Goal: Task Accomplishment & Management: Manage account settings

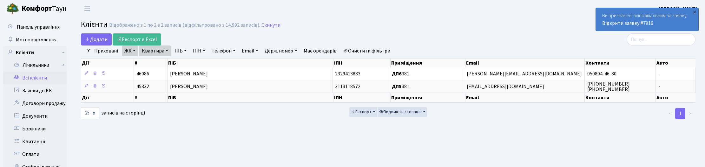
select select "25"
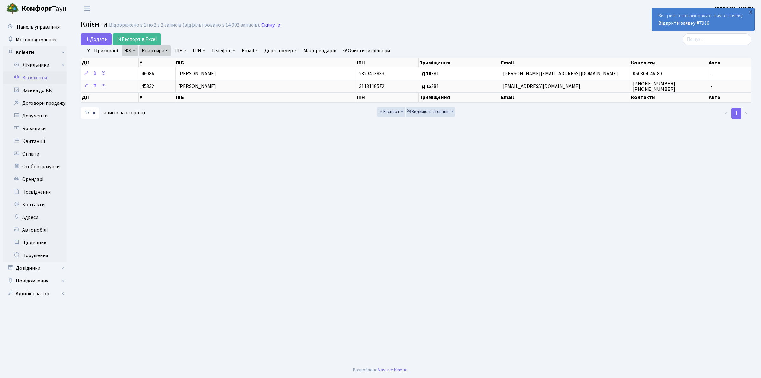
click at [266, 24] on link "Скинути" at bounding box center [270, 25] width 19 height 6
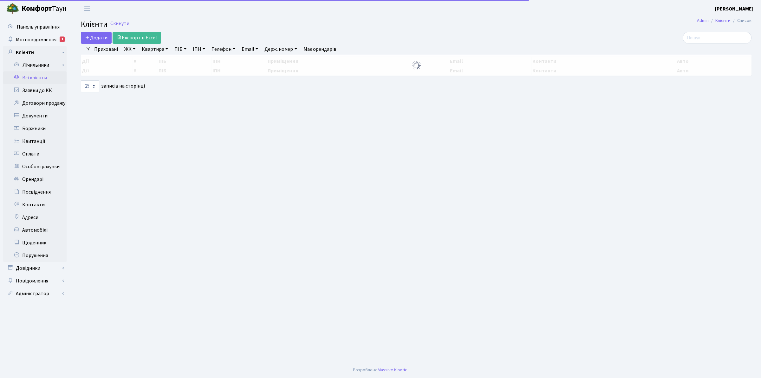
select select "25"
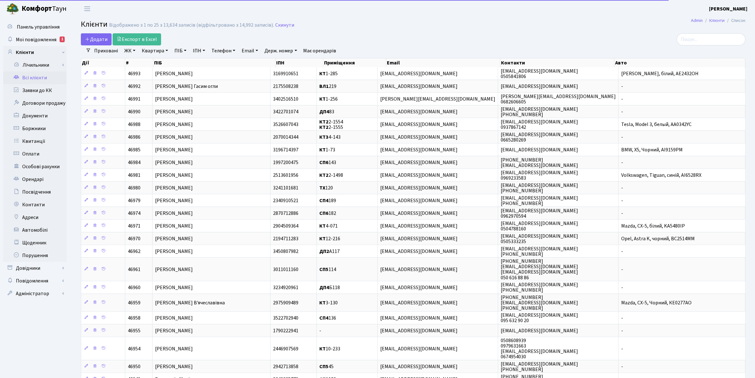
click at [247, 49] on link "Email" at bounding box center [250, 50] width 22 height 11
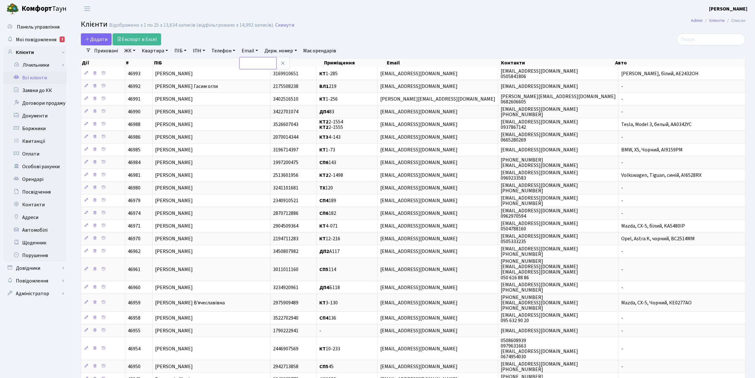
click at [257, 62] on input "text" at bounding box center [258, 63] width 37 height 12
paste input "neberekutin@gmail.com>"
type input "neberekutin@gmail.com"
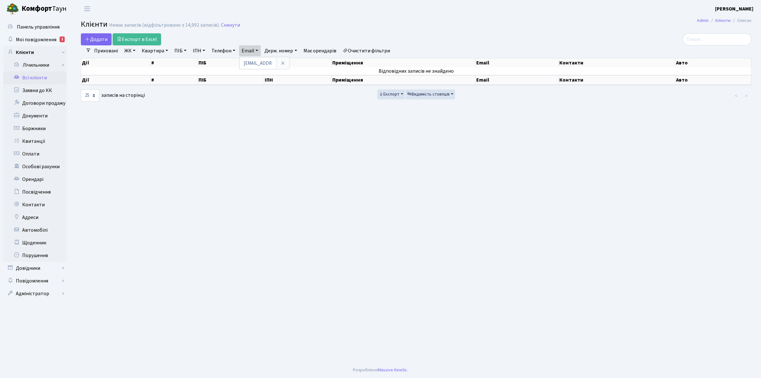
click at [282, 63] on icon at bounding box center [282, 63] width 5 height 5
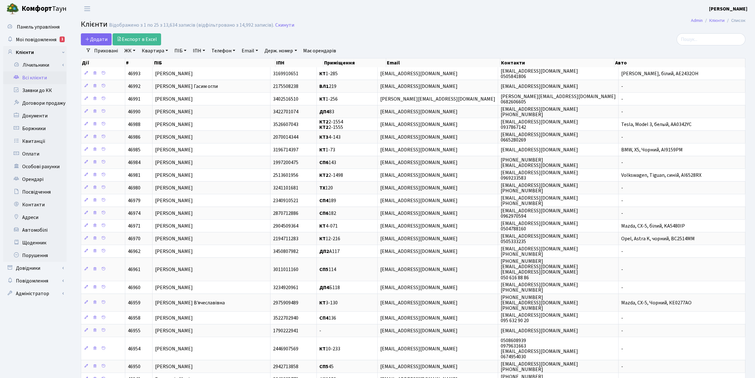
click at [161, 51] on link "Квартира" at bounding box center [154, 50] width 31 height 11
click at [161, 61] on input "text" at bounding box center [158, 63] width 37 height 12
type input "381"
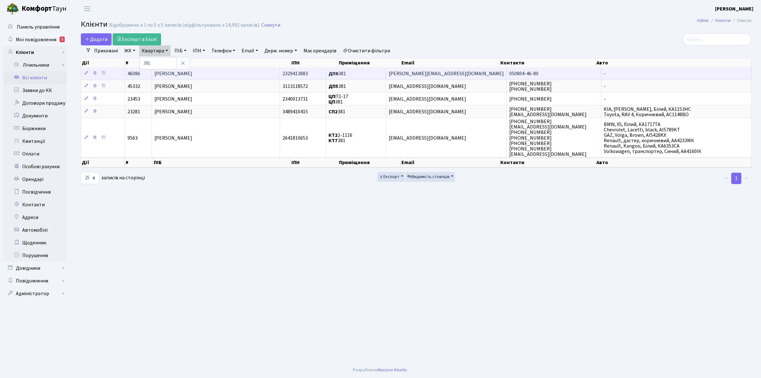
click at [192, 72] on span "[PERSON_NAME]" at bounding box center [173, 73] width 38 height 7
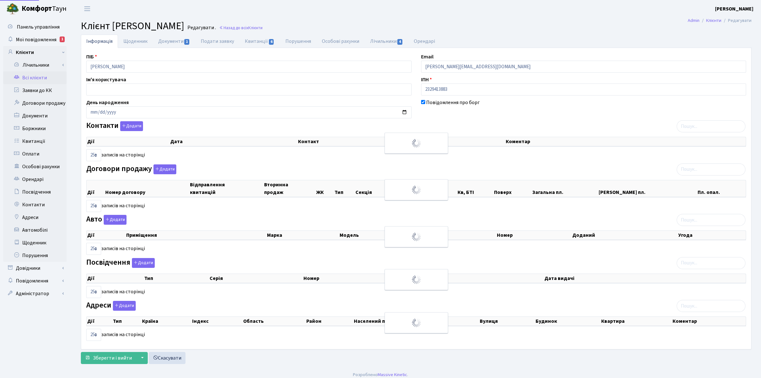
select select "25"
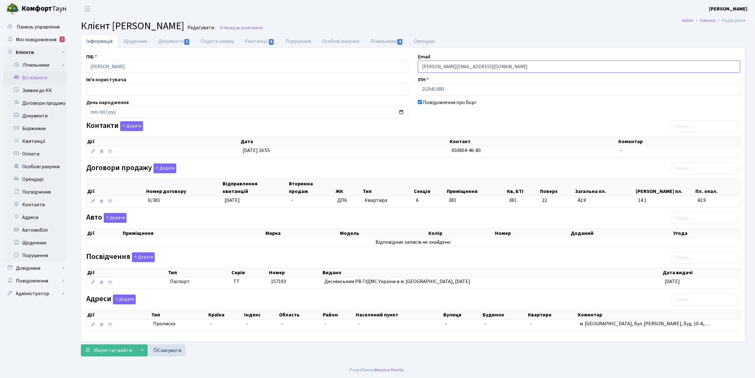
click at [475, 68] on input "angela@gmail.com" at bounding box center [579, 67] width 322 height 12
click at [137, 125] on button "Додати" at bounding box center [131, 126] width 23 height 10
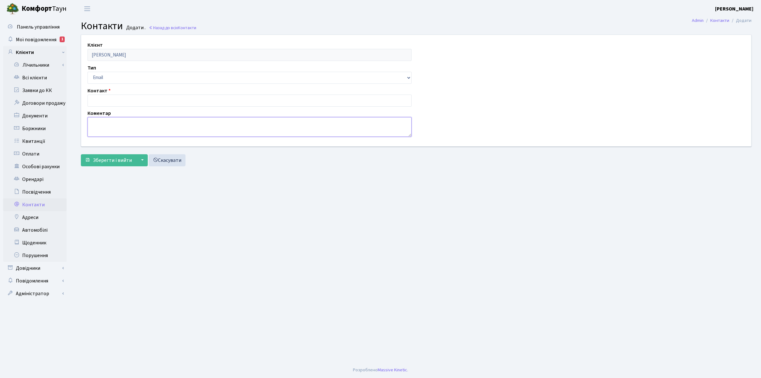
click at [105, 122] on textarea at bounding box center [250, 127] width 324 height 20
click at [98, 99] on input "text" at bounding box center [250, 101] width 324 height 12
paste input "[EMAIL_ADDRESS][DOMAIN_NAME]"
type input "[EMAIL_ADDRESS][DOMAIN_NAME]"
click at [111, 159] on span "Зберегти і вийти" at bounding box center [112, 160] width 39 height 7
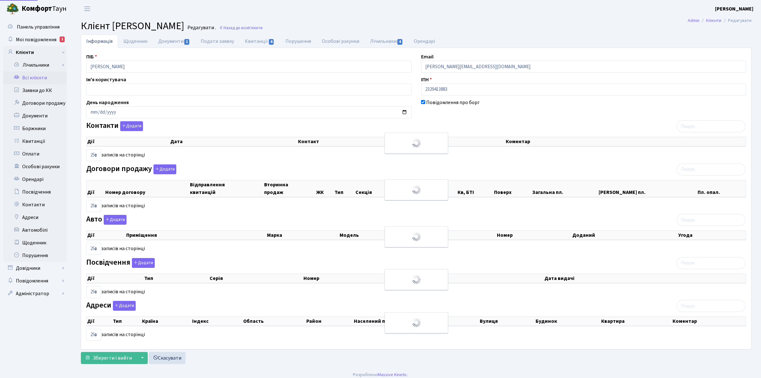
select select "25"
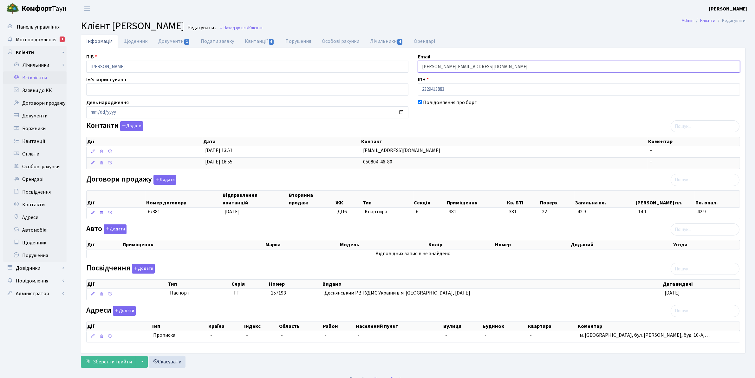
drag, startPoint x: 477, startPoint y: 67, endPoint x: 410, endPoint y: 65, distance: 67.6
click at [410, 65] on div "ПІБ Башкірова Анжеліка Валентинівна Email angela@gmail.com Ім'я користувача ІПН…" at bounding box center [414, 200] width 664 height 295
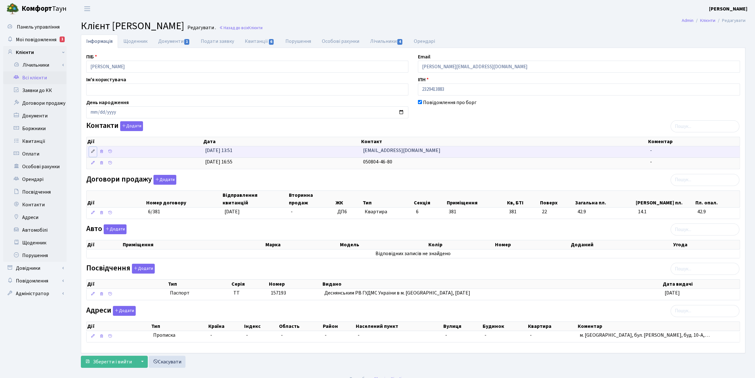
click at [94, 152] on icon at bounding box center [93, 151] width 4 height 4
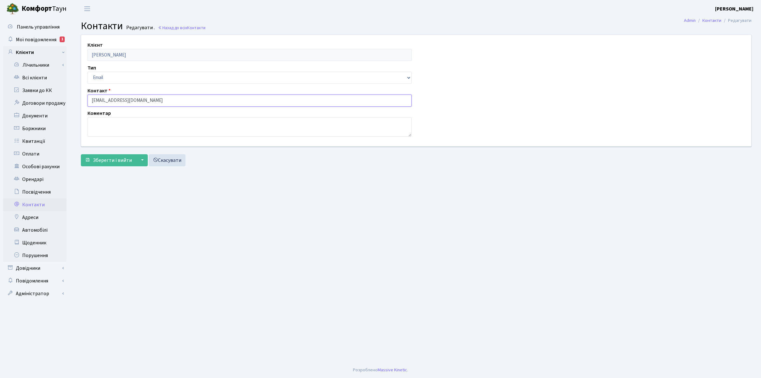
click at [170, 100] on input "[EMAIL_ADDRESS][DOMAIN_NAME]" at bounding box center [250, 101] width 324 height 12
paste input "[PERSON_NAME][EMAIL_ADDRESS][DOMAIN_NAME]"
drag, startPoint x: 156, startPoint y: 99, endPoint x: 82, endPoint y: 101, distance: 73.9
click at [82, 101] on div "Клієнт [PERSON_NAME] Тип Email Телефон Контакт [EMAIL_ADDRESS][DOMAIN_NAME] [PE…" at bounding box center [416, 90] width 680 height 111
type input "[EMAIL_ADDRESS][DOMAIN_NAME]"
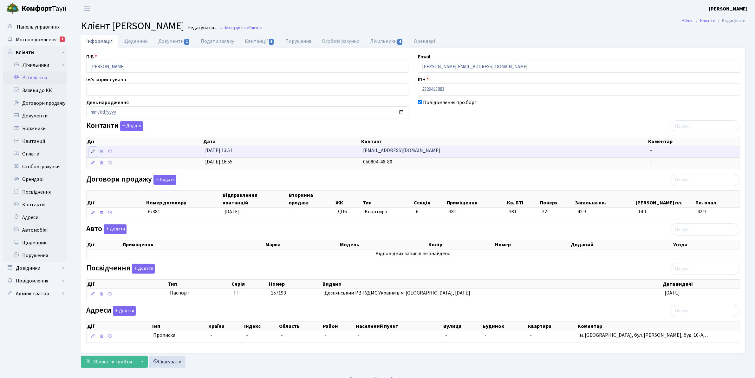
click at [92, 153] on icon at bounding box center [93, 151] width 4 height 4
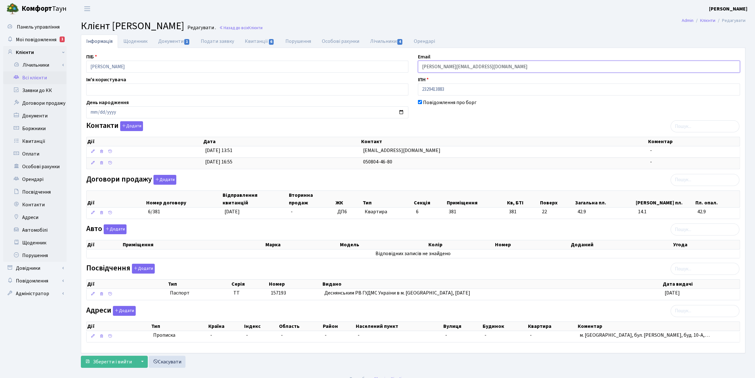
drag, startPoint x: 469, startPoint y: 68, endPoint x: 394, endPoint y: 67, distance: 74.2
click at [394, 67] on div "ПІБ Башкірова Анжеліка Валентинівна Email angela@gmail.com Ім'я користувача ІПН…" at bounding box center [414, 200] width 664 height 295
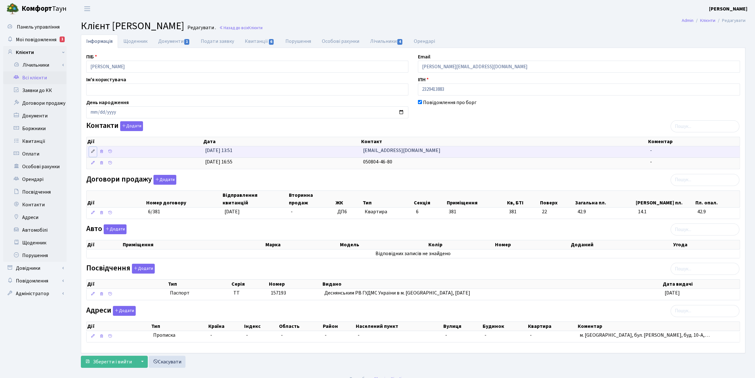
drag, startPoint x: 91, startPoint y: 152, endPoint x: 95, endPoint y: 153, distance: 4.2
click at [92, 153] on icon at bounding box center [93, 151] width 4 height 4
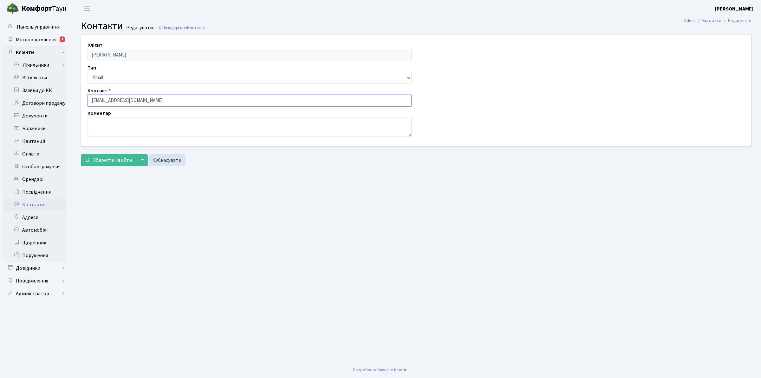
drag, startPoint x: 165, startPoint y: 102, endPoint x: 86, endPoint y: 98, distance: 79.1
click at [86, 98] on div "Контакт [EMAIL_ADDRESS][DOMAIN_NAME]" at bounding box center [250, 97] width 334 height 20
paste input "angel"
type input "[PERSON_NAME][EMAIL_ADDRESS][DOMAIN_NAME]"
click at [122, 161] on span "Зберегти і вийти" at bounding box center [112, 160] width 39 height 7
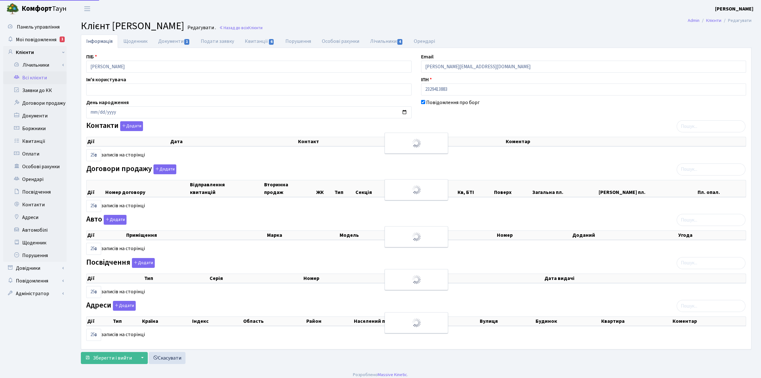
select select "25"
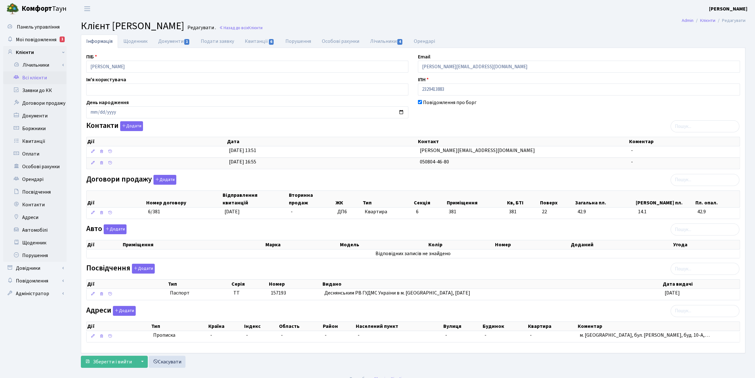
click at [741, 38] on ul "Інформація Щоденник Документи 1 Подати заявку Квитанції 6 Порушення Особові рах…" at bounding box center [413, 41] width 665 height 13
drag, startPoint x: 475, startPoint y: 66, endPoint x: 416, endPoint y: 66, distance: 59.3
click at [416, 66] on div "Email angela@gmail.com" at bounding box center [579, 63] width 332 height 20
paste input "bashkirovaanzhelik"
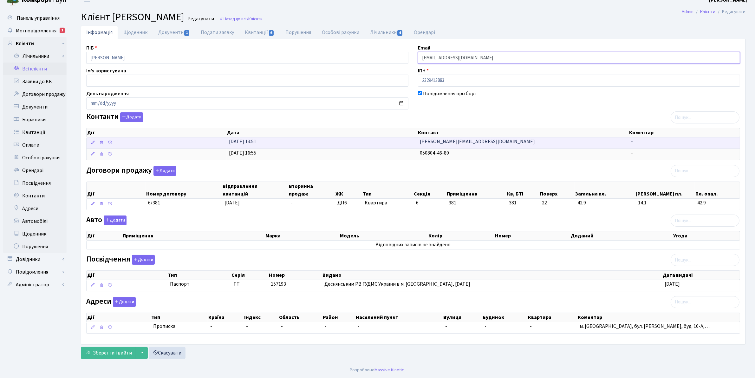
scroll to position [12, 0]
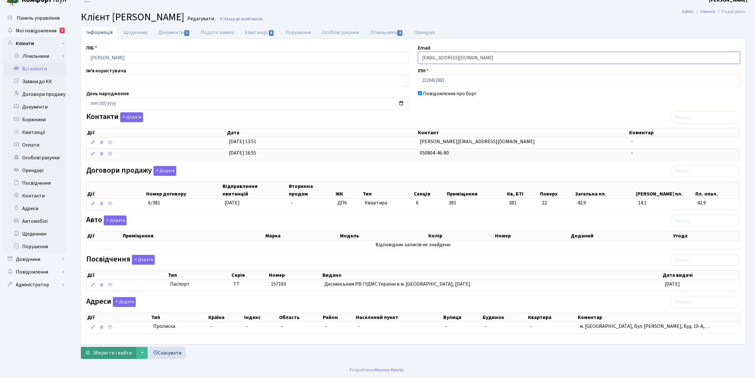
type input "[EMAIL_ADDRESS][DOMAIN_NAME]"
click at [103, 351] on span "Зберегти і вийти" at bounding box center [112, 352] width 39 height 7
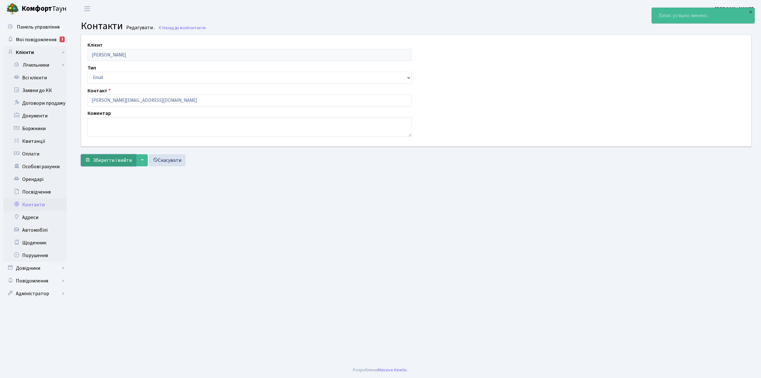
click at [106, 161] on span "Зберегти і вийти" at bounding box center [112, 160] width 39 height 7
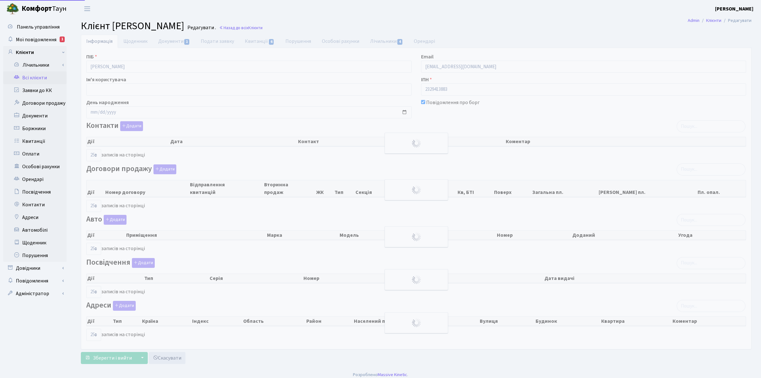
select select "25"
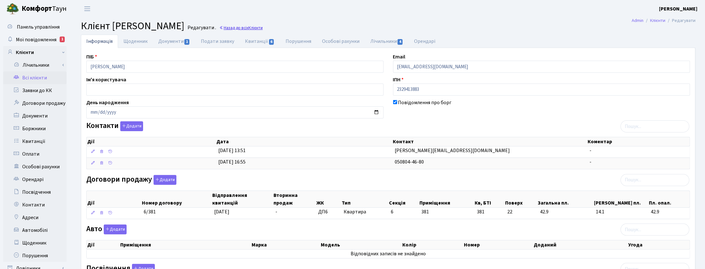
click at [263, 29] on link "Назад до всіх Клієнти" at bounding box center [240, 28] width 43 height 6
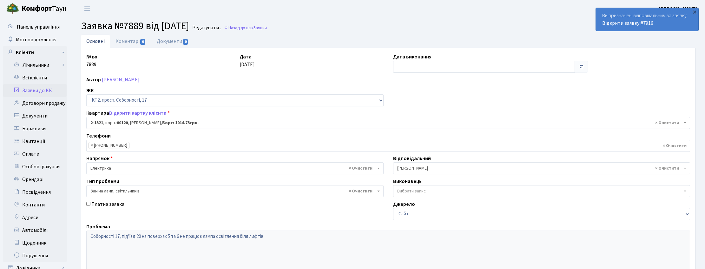
select select "13136"
select select "40"
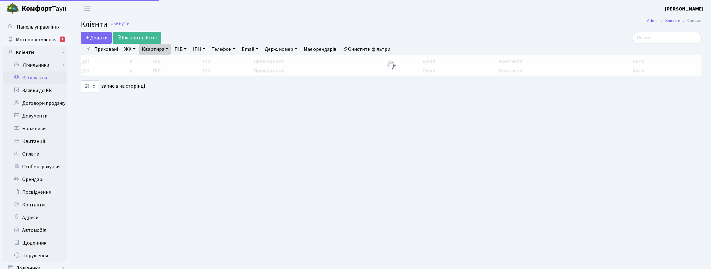
select select "25"
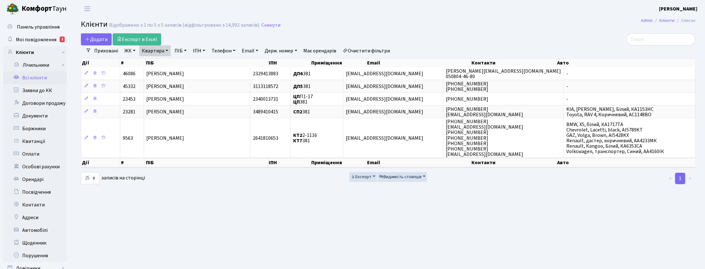
click at [132, 49] on link "ЖК" at bounding box center [130, 50] width 16 height 11
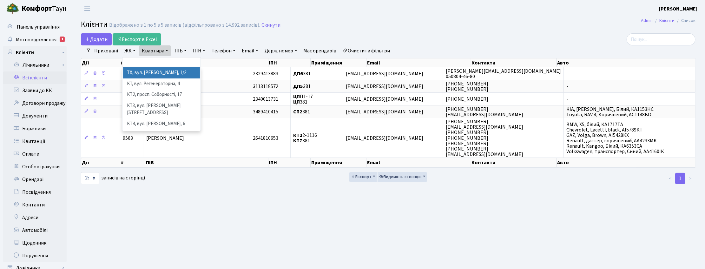
drag, startPoint x: 135, startPoint y: 75, endPoint x: 140, endPoint y: 69, distance: 8.1
click at [135, 75] on li "ТХ, вул. [PERSON_NAME], 1/2" at bounding box center [161, 72] width 77 height 11
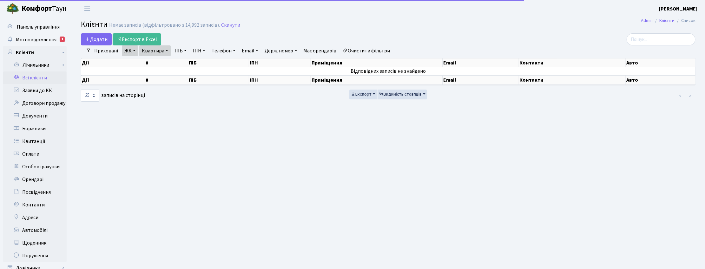
click at [164, 48] on link "Квартира" at bounding box center [154, 50] width 31 height 11
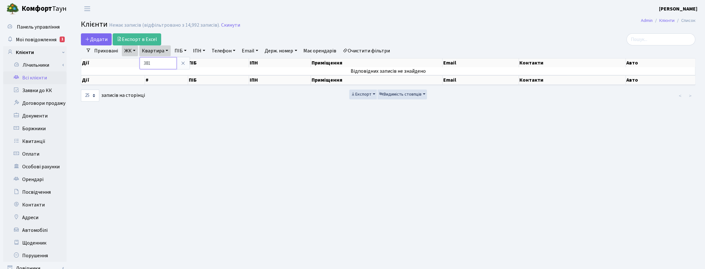
click at [164, 59] on input "381" at bounding box center [158, 63] width 37 height 12
type input "3"
type input "120"
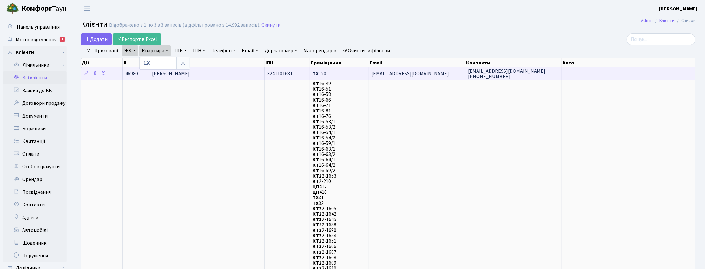
click at [226, 75] on td "[PERSON_NAME]" at bounding box center [206, 73] width 115 height 12
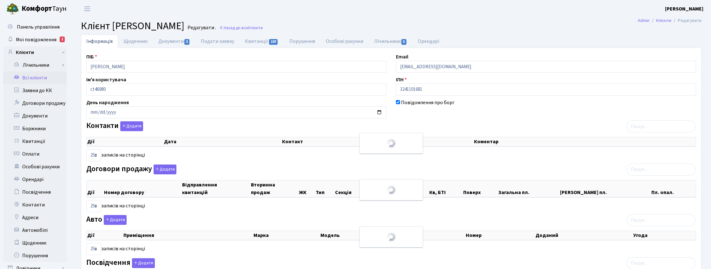
select select "25"
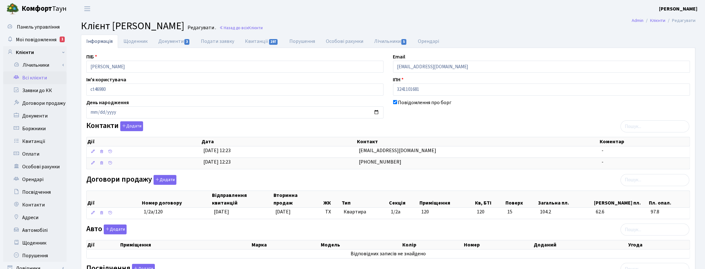
click at [393, 15] on header "Комфорт Таун Корчун І. С. Мій обліковий запис Вийти" at bounding box center [352, 8] width 705 height 17
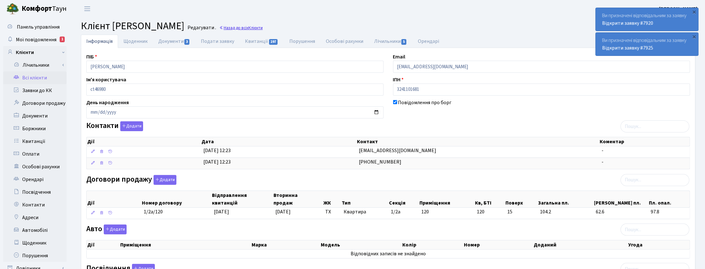
click at [263, 28] on link "Назад до всіх Клієнти" at bounding box center [240, 28] width 43 height 6
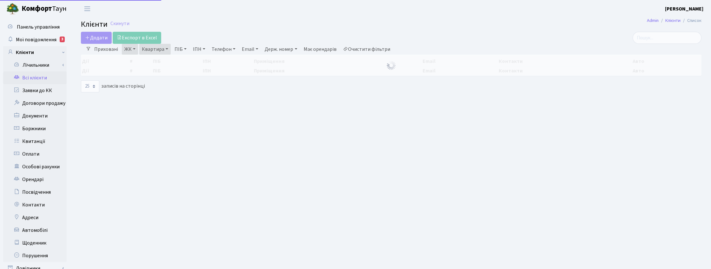
select select "25"
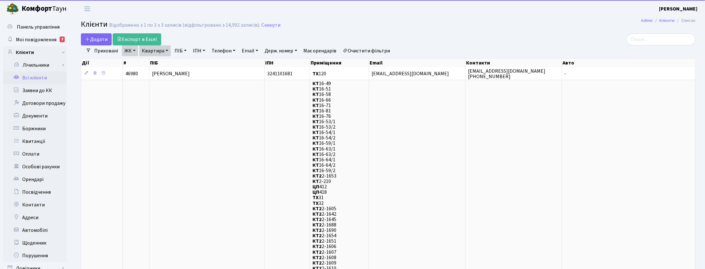
drag, startPoint x: 160, startPoint y: 51, endPoint x: 156, endPoint y: 61, distance: 10.8
click at [160, 52] on link "Квартира" at bounding box center [154, 50] width 31 height 11
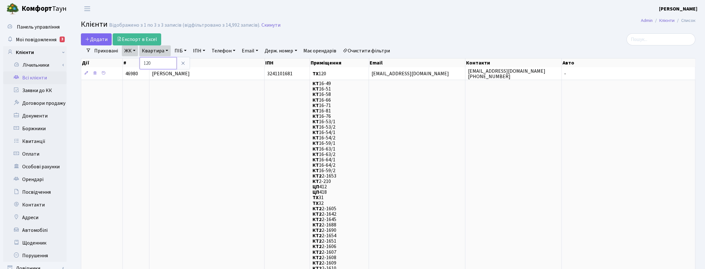
click at [156, 62] on input "120" at bounding box center [158, 63] width 37 height 12
type input "121"
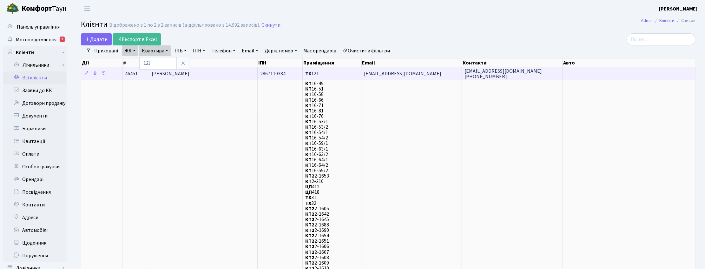
click at [186, 73] on span "Легконогова Ірина Геннадіївна" at bounding box center [171, 73] width 38 height 7
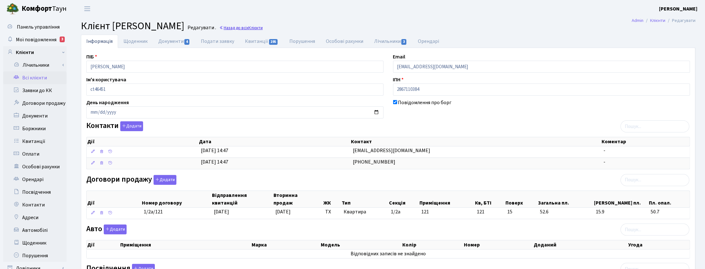
click at [263, 27] on link "Назад до всіх Клієнти" at bounding box center [240, 28] width 43 height 6
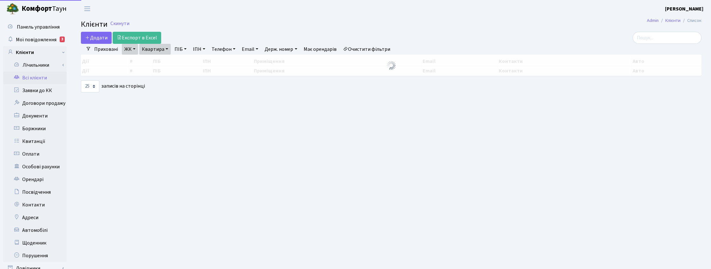
select select "25"
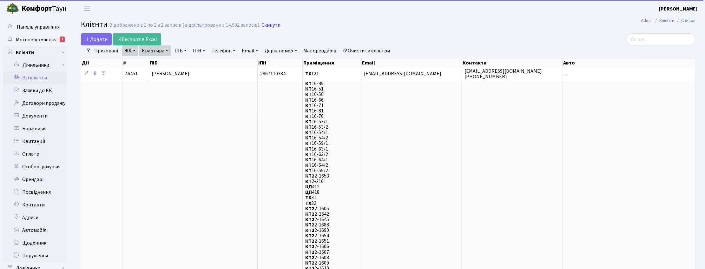
click at [269, 25] on link "Скинути" at bounding box center [270, 25] width 19 height 6
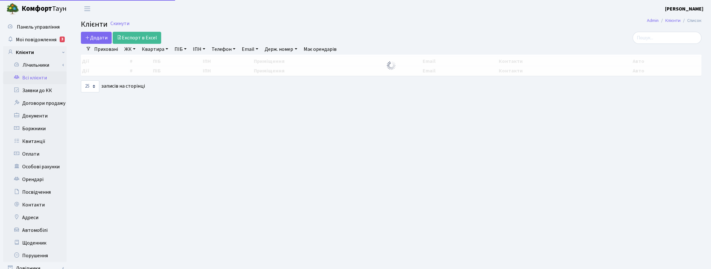
select select "25"
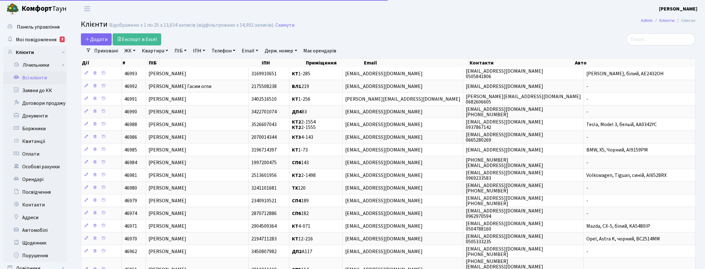
click at [165, 49] on link "Квартира" at bounding box center [154, 50] width 31 height 11
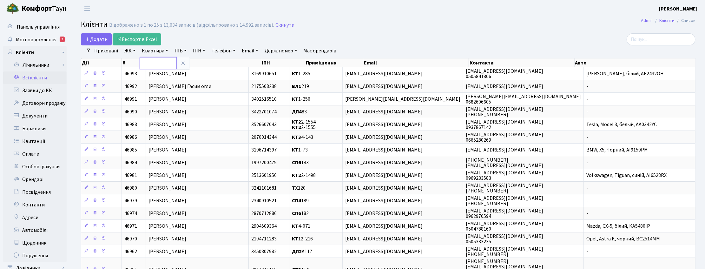
click at [158, 65] on input "text" at bounding box center [158, 63] width 37 height 12
type input "2-294"
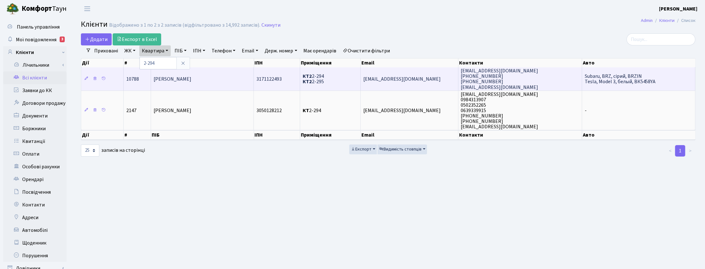
click at [221, 80] on td "[PERSON_NAME]" at bounding box center [202, 78] width 103 height 23
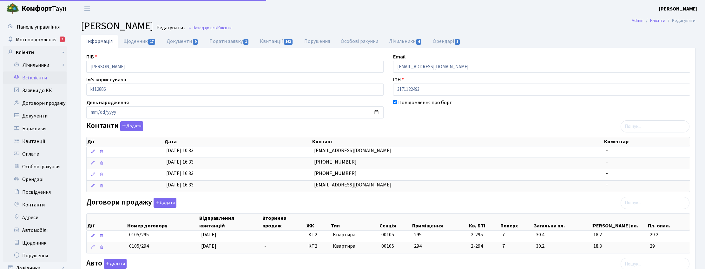
select select "25"
click at [417, 20] on h2 "[PERSON_NAME] . Назад до всіх Клієнти" at bounding box center [388, 26] width 614 height 12
click at [141, 39] on link "Щоденник 17" at bounding box center [139, 41] width 43 height 13
select select "25"
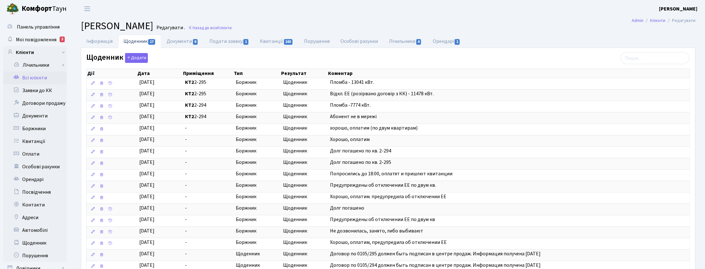
click at [442, 18] on main "Admin Клієнти Редагувати [PERSON_NAME] . Назад до всіх Клієнти Інформація Щоден…" at bounding box center [388, 160] width 634 height 286
click at [91, 42] on link "Інформація" at bounding box center [99, 41] width 37 height 13
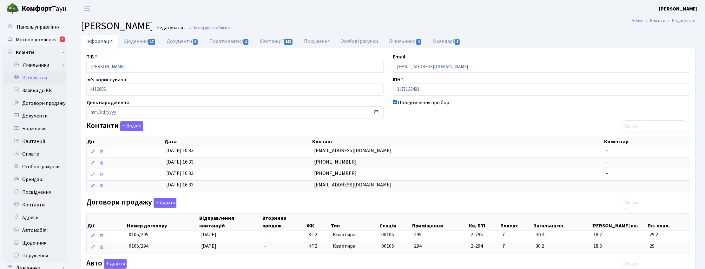
click at [484, 21] on h2 "[PERSON_NAME] . Назад до всіх Клієнти" at bounding box center [388, 26] width 614 height 12
